Goal: Check status: Check status

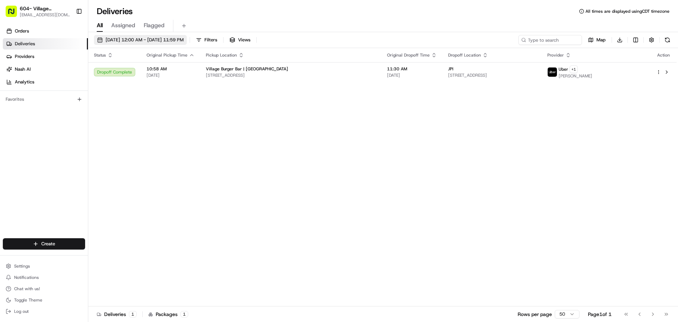
click at [184, 38] on span "[DATE] 12:00 AM - [DATE] 11:59 PM" at bounding box center [145, 40] width 78 height 6
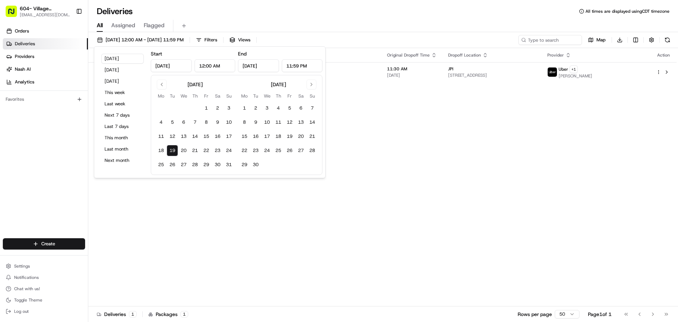
click at [174, 152] on button "19" at bounding box center [172, 150] width 11 height 11
click at [196, 153] on button "21" at bounding box center [194, 150] width 11 height 11
type input "[DATE]"
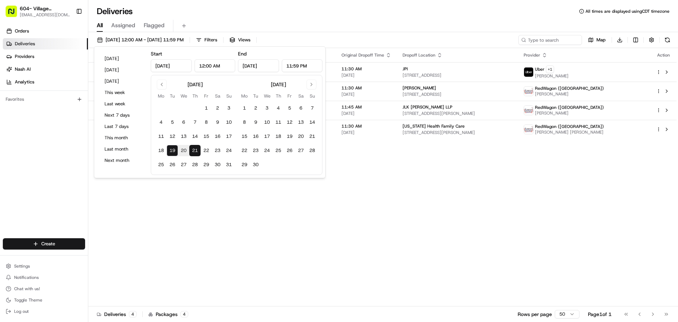
click at [249, 5] on div "Deliveries All times are displayed using CDT timezone All Assigned Flagged [DAT…" at bounding box center [383, 161] width 590 height 322
